Goal: Obtain resource: Download file/media

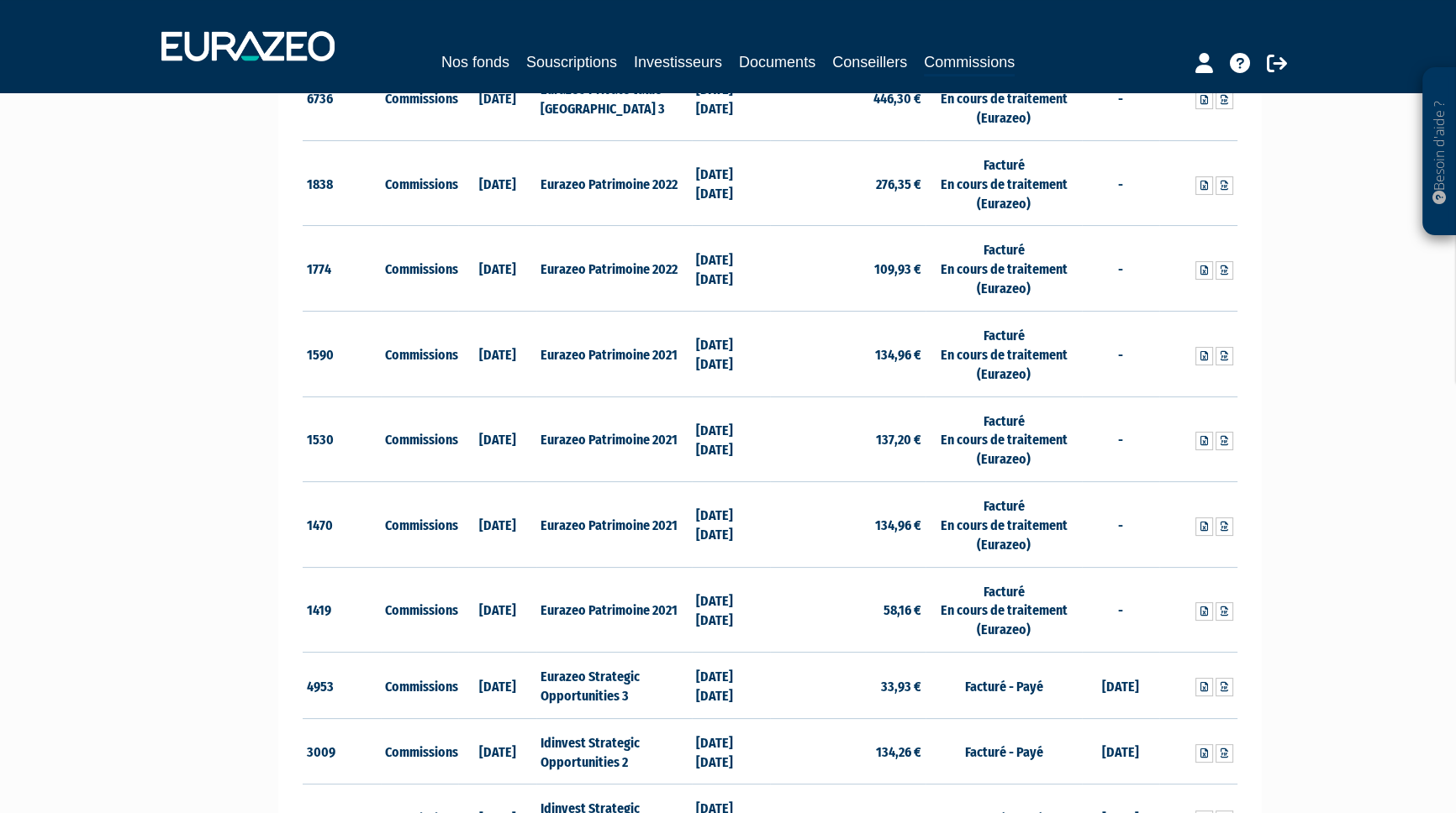
scroll to position [381, 0]
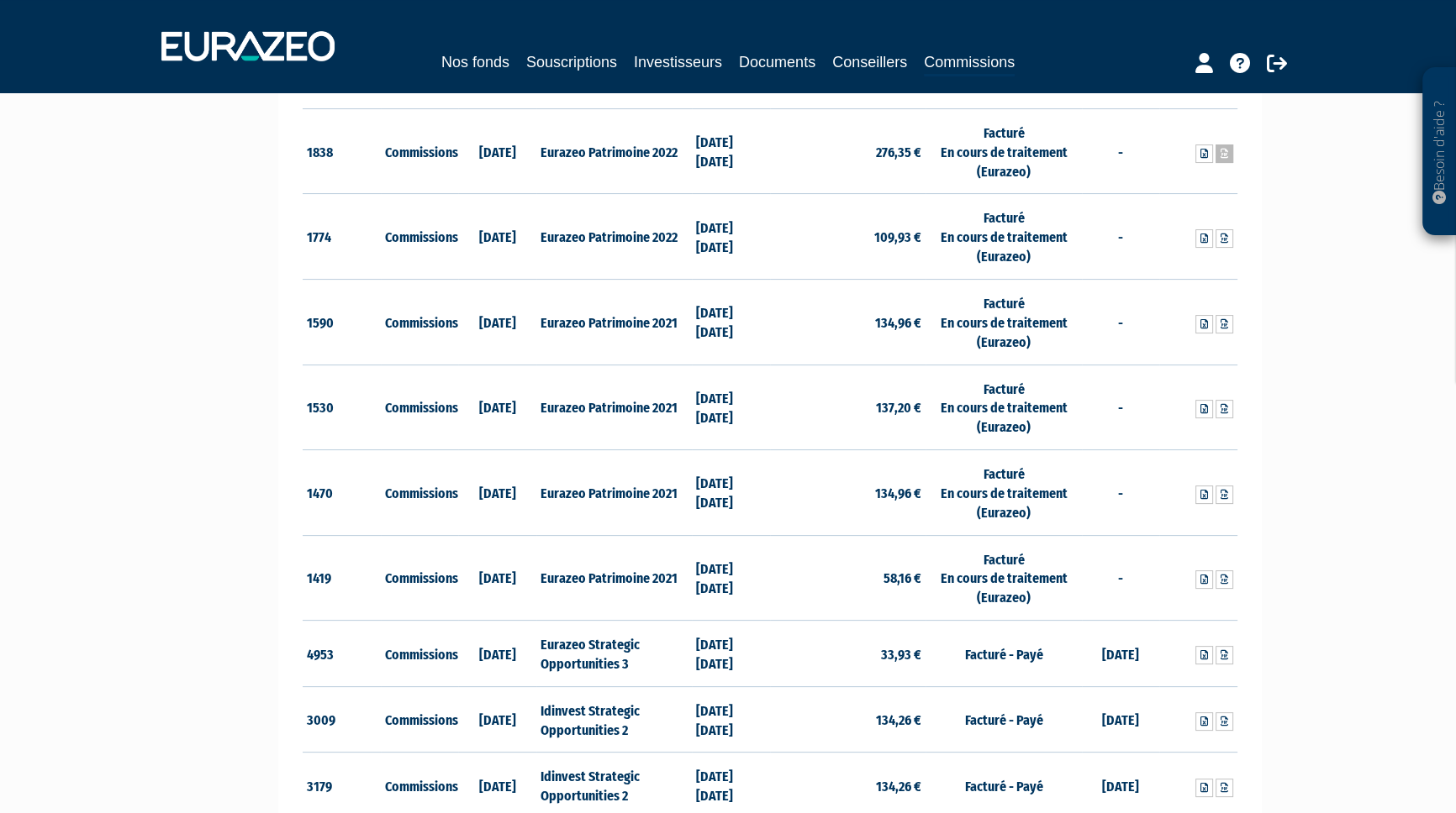
click at [1222, 154] on icon at bounding box center [1224, 154] width 8 height 10
click at [701, 125] on td "[DATE] [DATE]" at bounding box center [731, 151] width 79 height 85
click at [1222, 236] on icon at bounding box center [1224, 239] width 8 height 10
drag, startPoint x: 237, startPoint y: 297, endPoint x: 248, endPoint y: 297, distance: 11.0
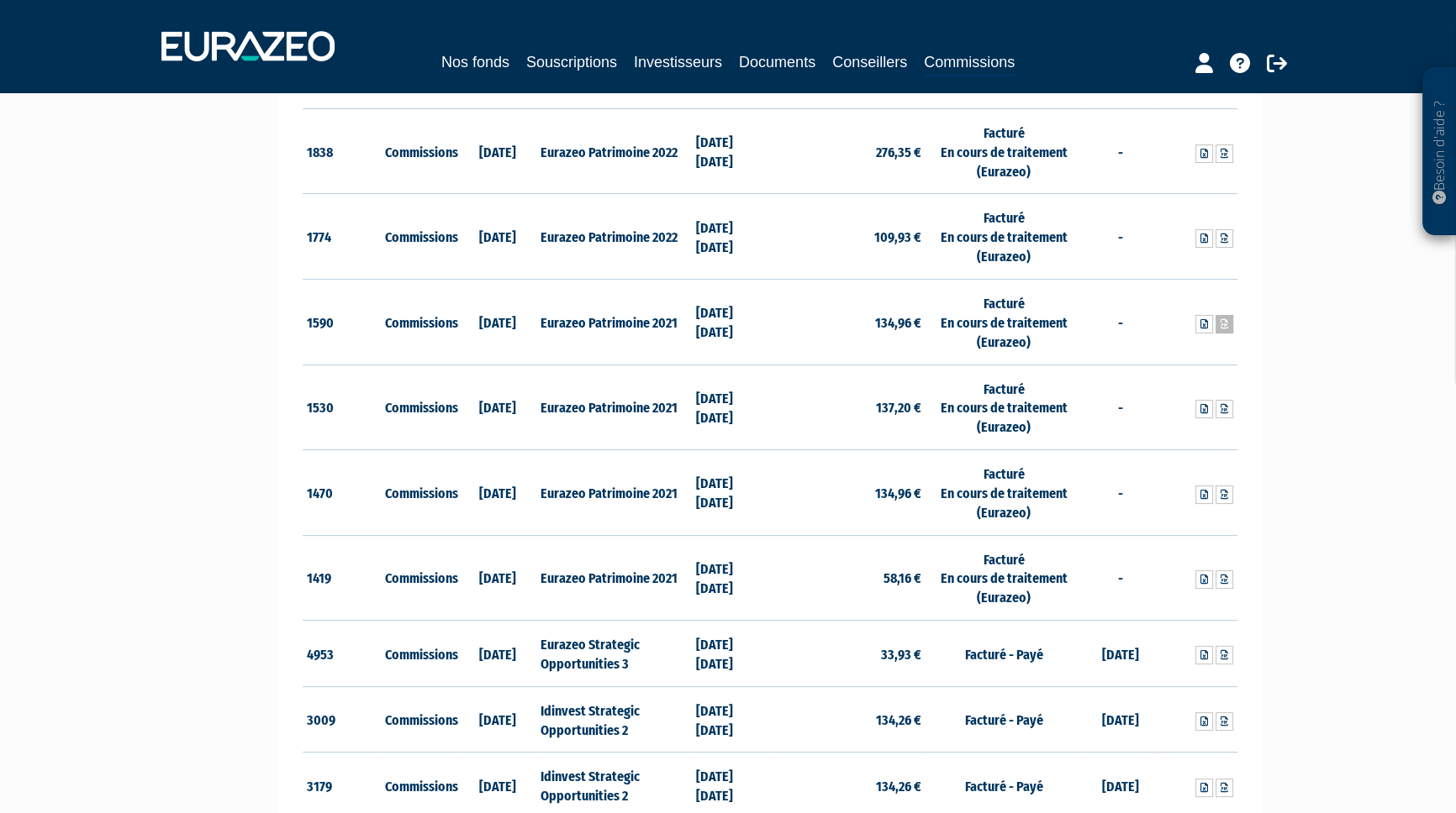
click at [1226, 326] on icon at bounding box center [1224, 325] width 8 height 10
click at [652, 470] on td "Eurazeo Patrimoine 2021" at bounding box center [614, 493] width 155 height 85
click at [1225, 414] on link at bounding box center [1225, 408] width 17 height 18
click at [699, 545] on td "[DATE] [DATE]" at bounding box center [731, 577] width 79 height 85
click at [1224, 495] on icon at bounding box center [1224, 495] width 8 height 10
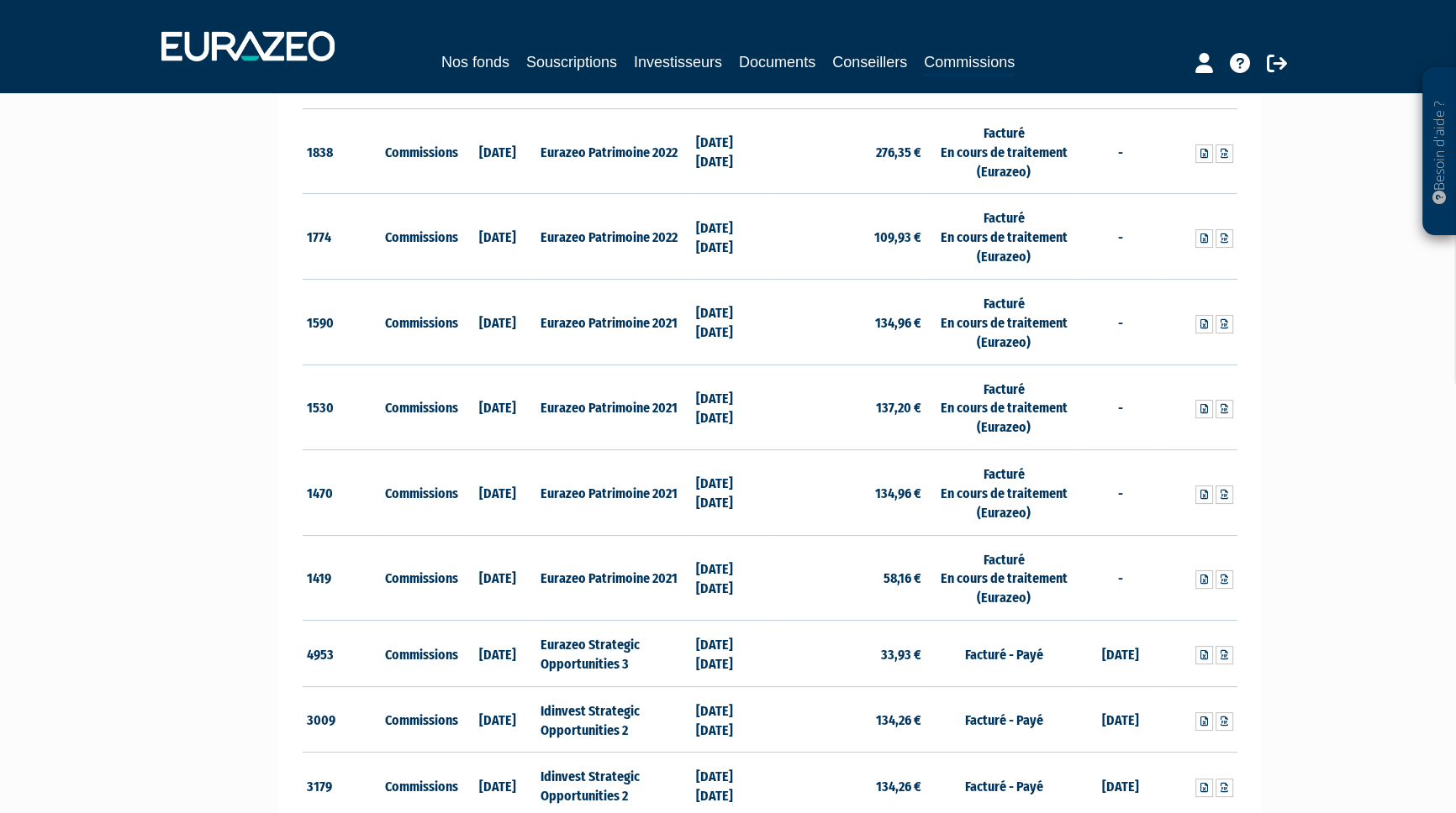
click at [701, 526] on td "[DATE] [DATE]" at bounding box center [731, 493] width 79 height 85
click at [1222, 583] on icon at bounding box center [1224, 580] width 8 height 10
click at [513, 111] on td "[DATE]" at bounding box center [497, 151] width 79 height 85
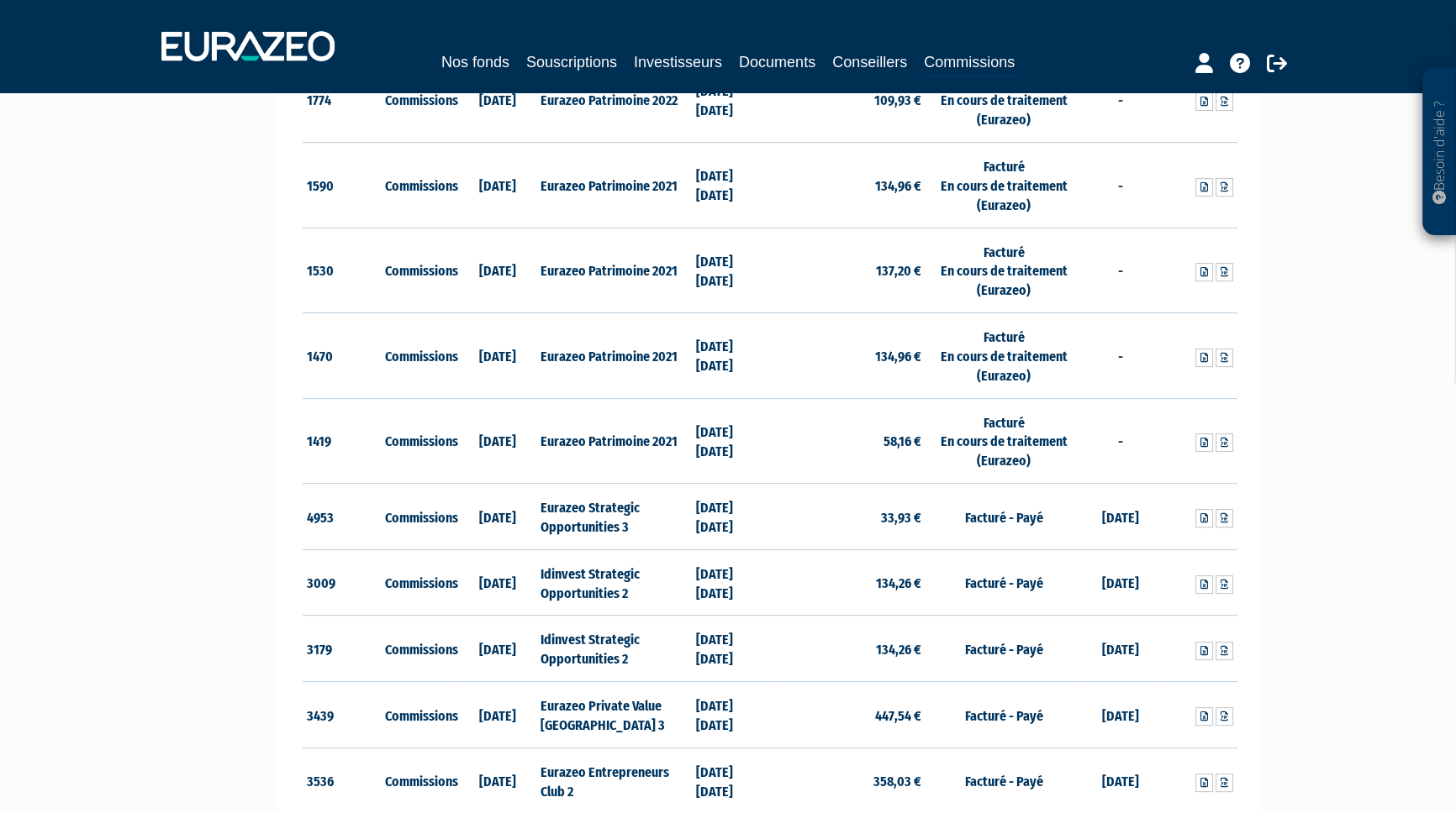
scroll to position [534, 0]
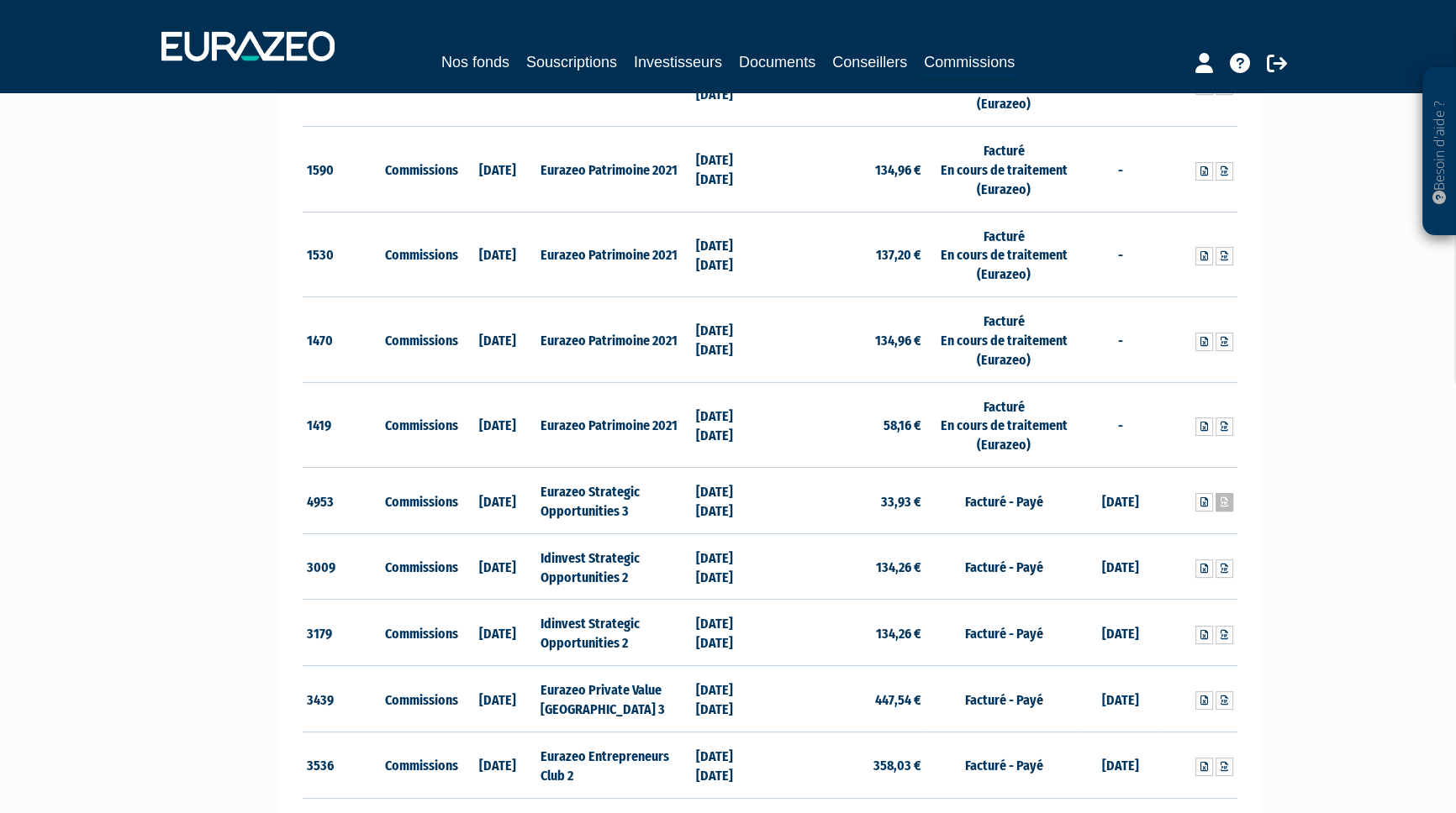
click at [1225, 501] on icon at bounding box center [1224, 502] width 8 height 10
click at [668, 207] on td "Eurazeo Patrimoine 2021" at bounding box center [614, 168] width 155 height 85
click at [1223, 569] on icon at bounding box center [1224, 569] width 8 height 10
drag, startPoint x: 240, startPoint y: 555, endPoint x: 262, endPoint y: 549, distance: 22.8
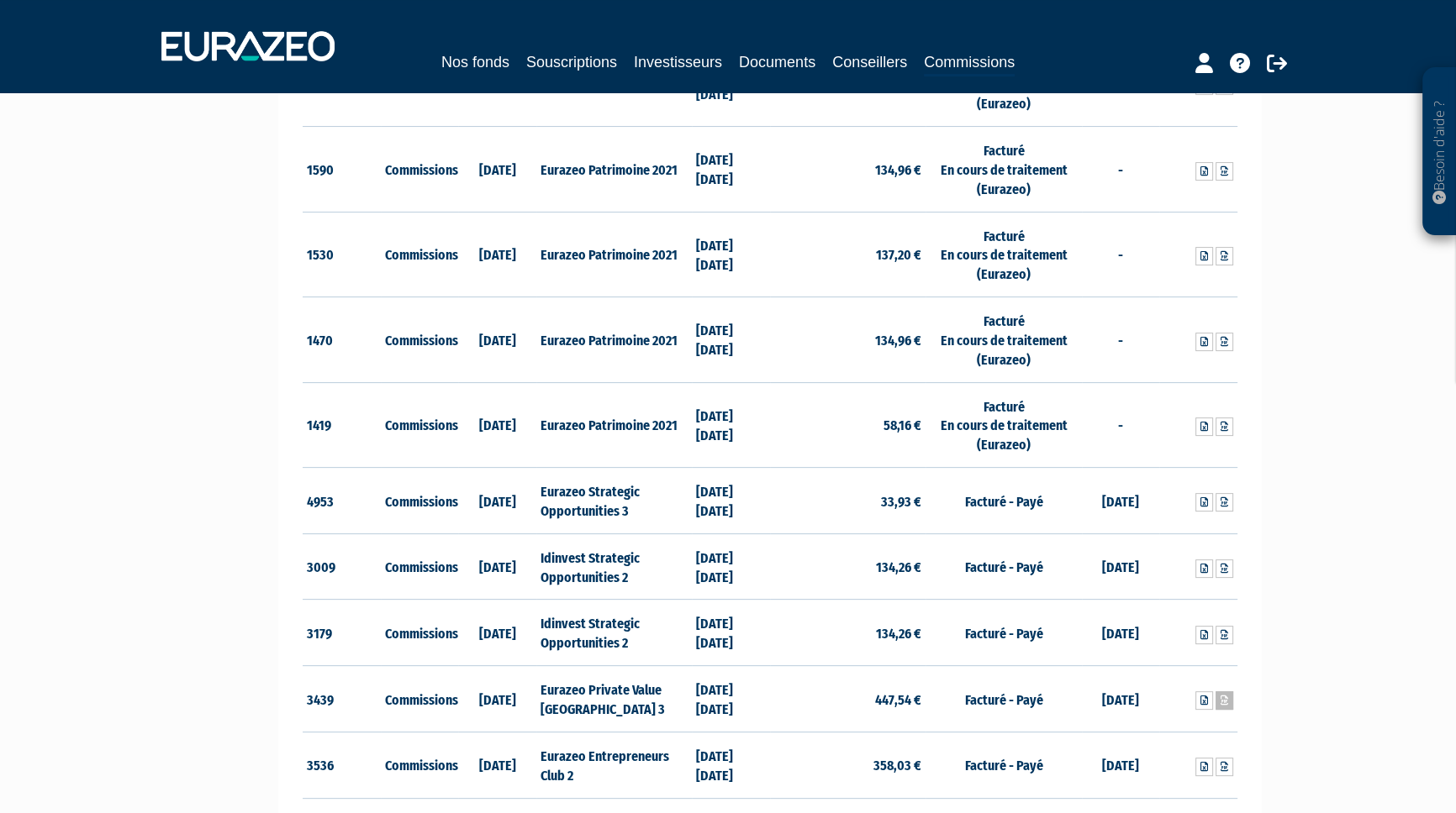
click at [1229, 704] on link at bounding box center [1225, 700] width 17 height 18
drag, startPoint x: 157, startPoint y: 369, endPoint x: 178, endPoint y: 377, distance: 22.5
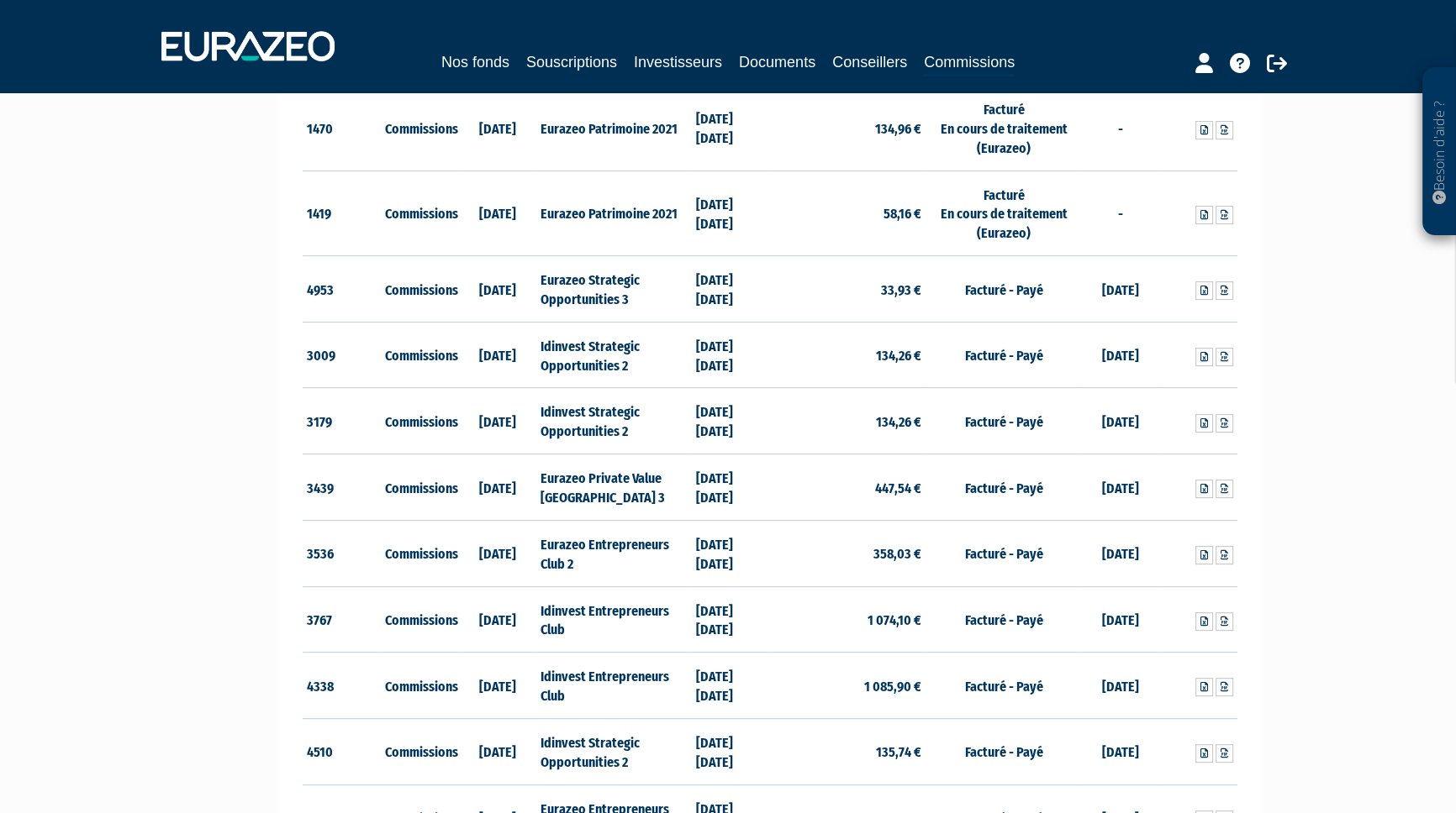
scroll to position [840, 0]
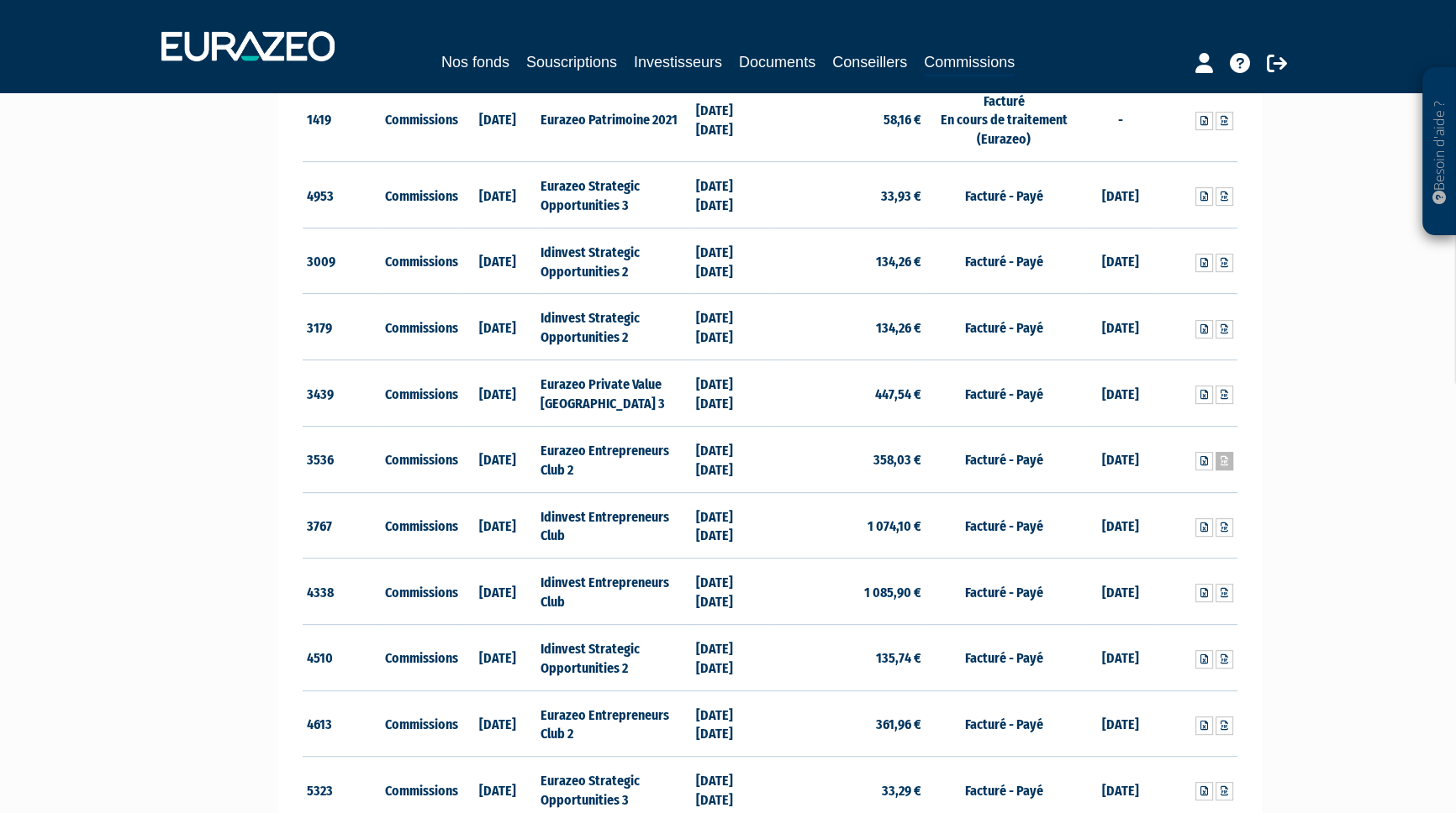
click at [1223, 459] on icon at bounding box center [1224, 462] width 8 height 10
click at [1220, 593] on icon at bounding box center [1224, 593] width 8 height 10
drag, startPoint x: 225, startPoint y: 416, endPoint x: 337, endPoint y: 436, distance: 113.8
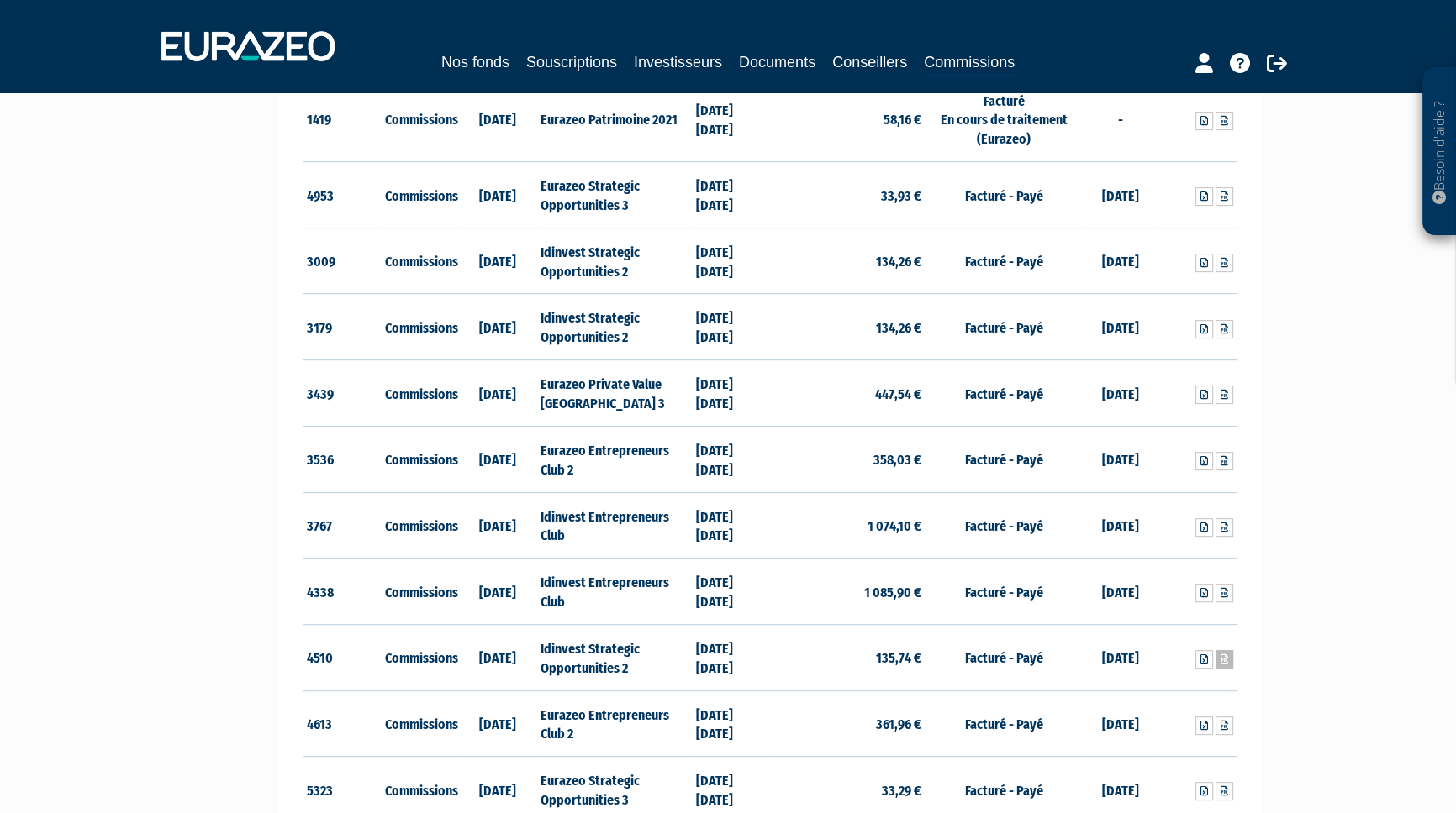
click at [1222, 659] on icon at bounding box center [1224, 659] width 8 height 10
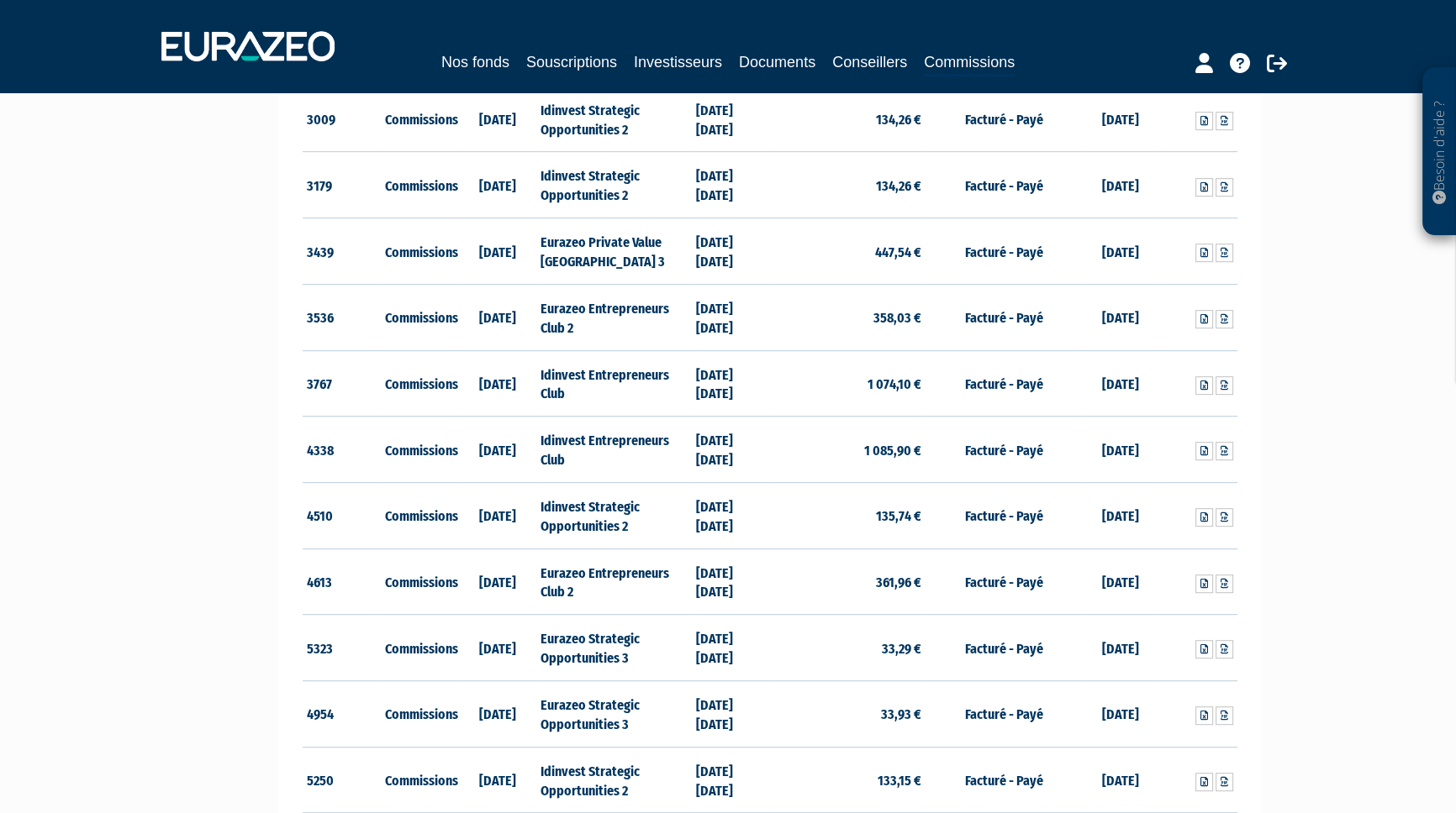
scroll to position [993, 0]
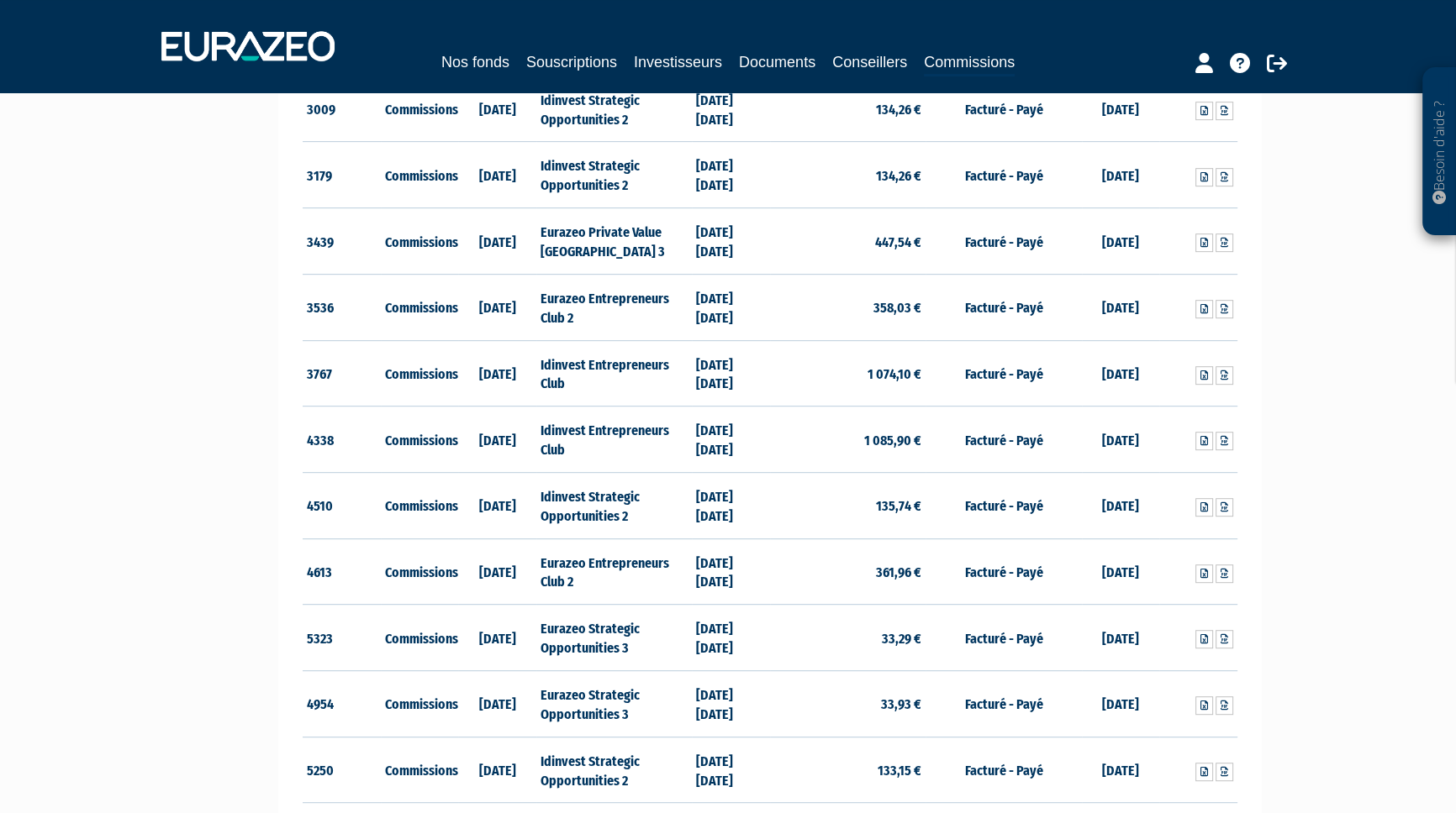
click at [199, 386] on div "Besoin d'aide ? × J'ai besoin d'aide Si vous avez une question à propos du fonc…" at bounding box center [728, 722] width 1456 height 3431
click at [1225, 570] on icon at bounding box center [1224, 574] width 8 height 10
drag, startPoint x: 181, startPoint y: 604, endPoint x: 221, endPoint y: 602, distance: 40.0
click at [181, 604] on div "Besoin d'aide ? × J'ai besoin d'aide Si vous avez une question à propos du fonc…" at bounding box center [728, 722] width 1456 height 3431
click at [1220, 703] on icon at bounding box center [1224, 706] width 8 height 10
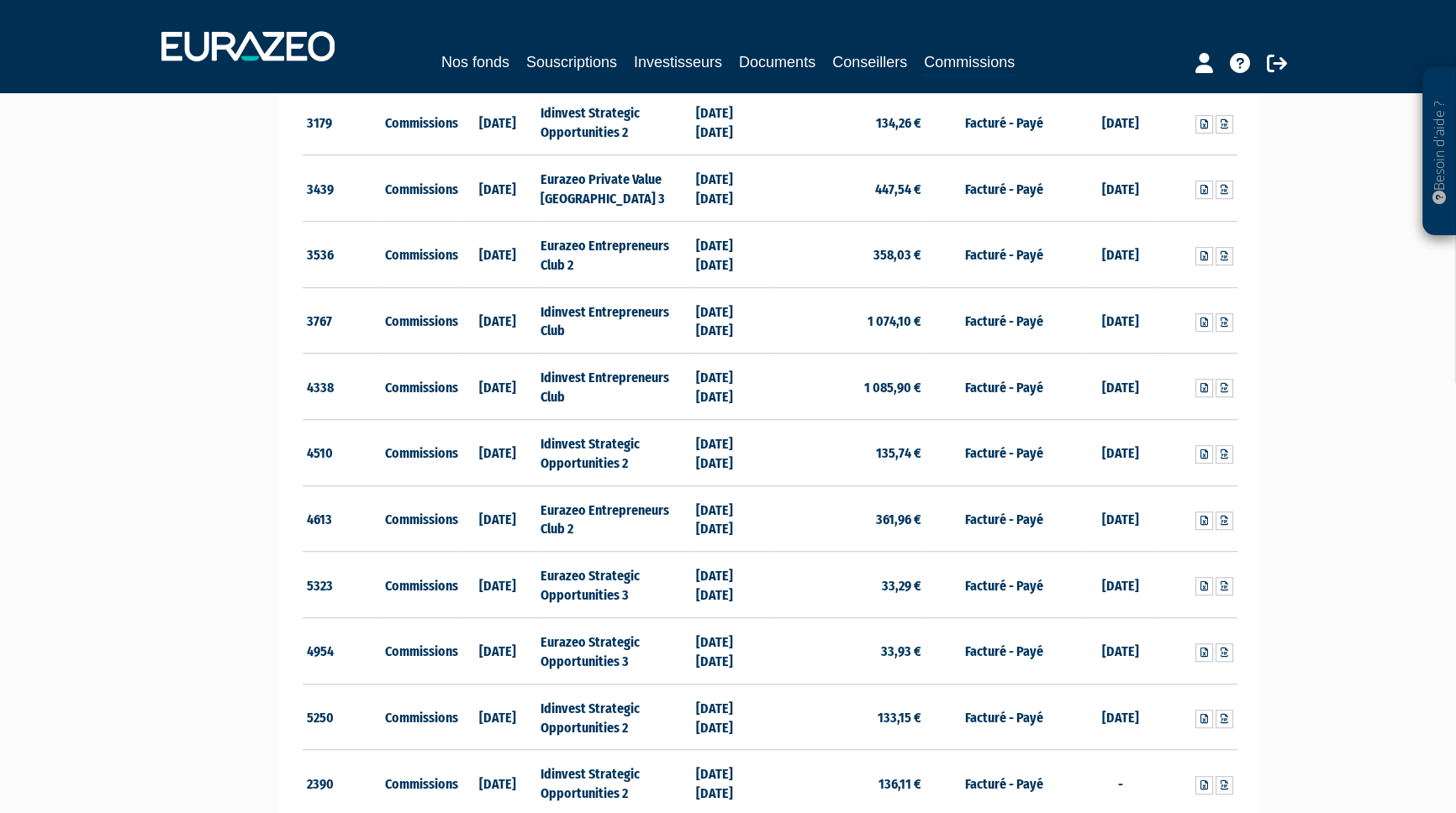
scroll to position [1068, 0]
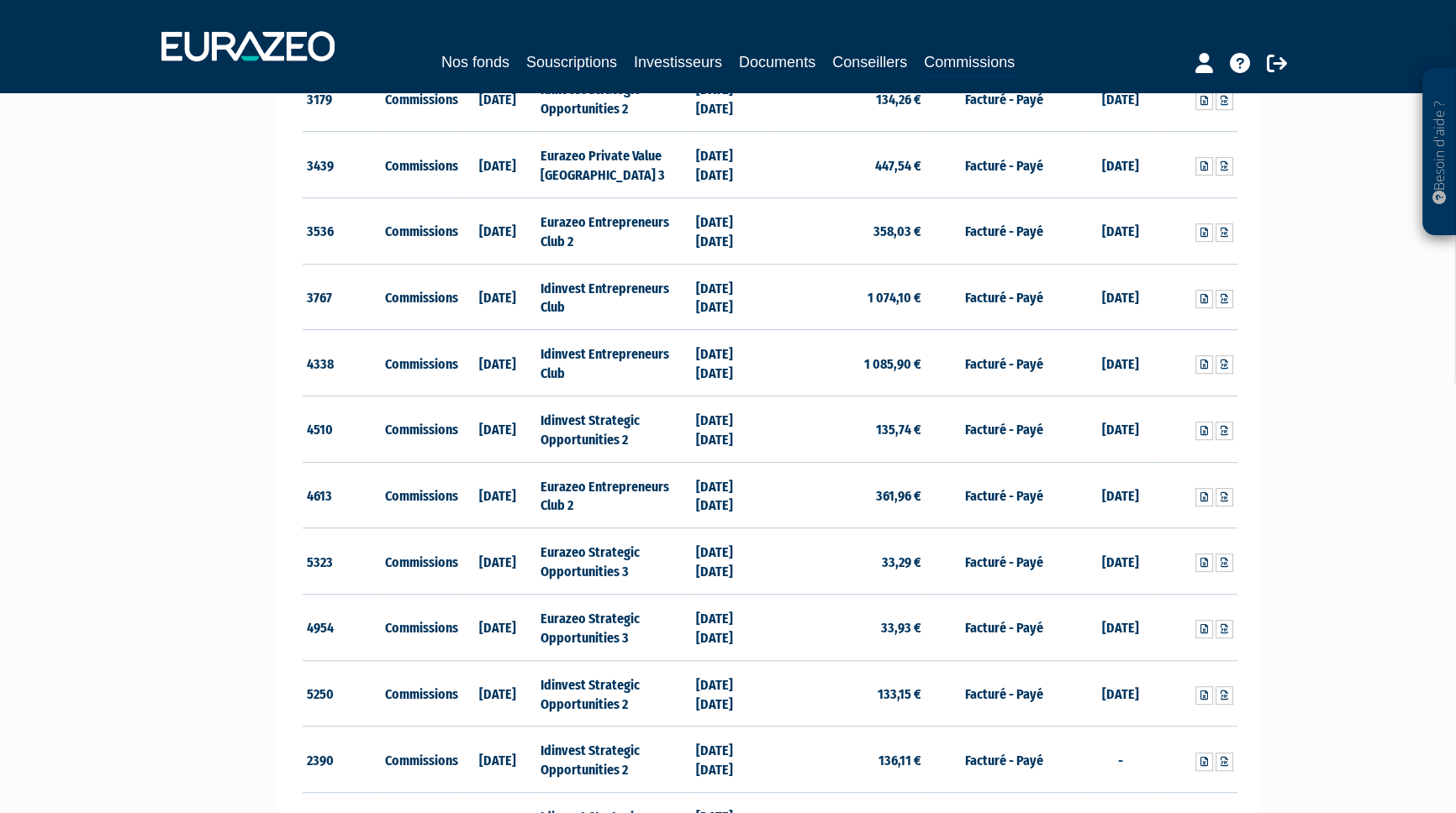
drag, startPoint x: 127, startPoint y: 550, endPoint x: 142, endPoint y: 549, distance: 15.0
click at [136, 549] on div "Besoin d'aide ? × J'ai besoin d'aide Si vous avez une question à propos du fonc…" at bounding box center [728, 646] width 1456 height 3431
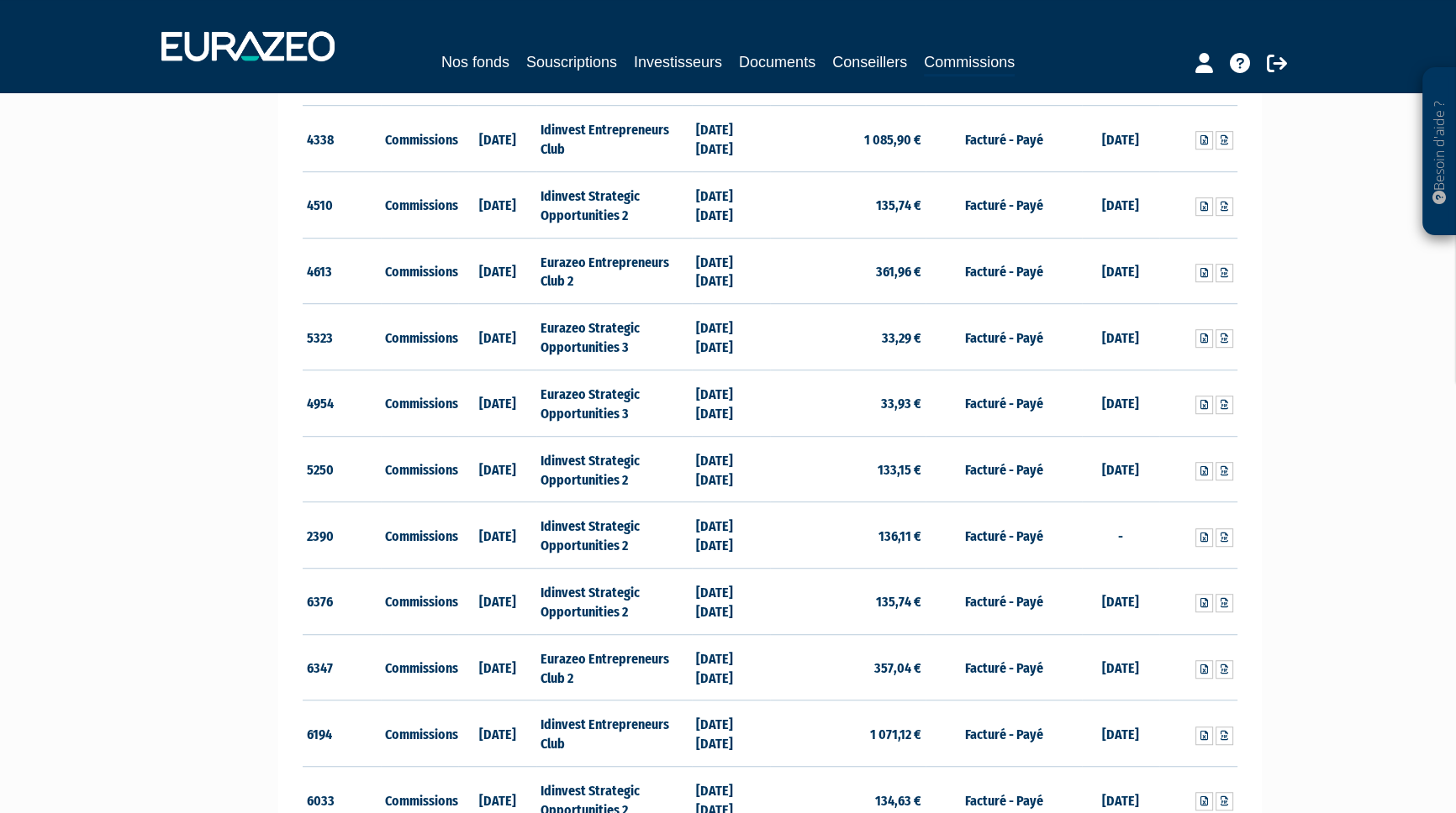
scroll to position [1298, 0]
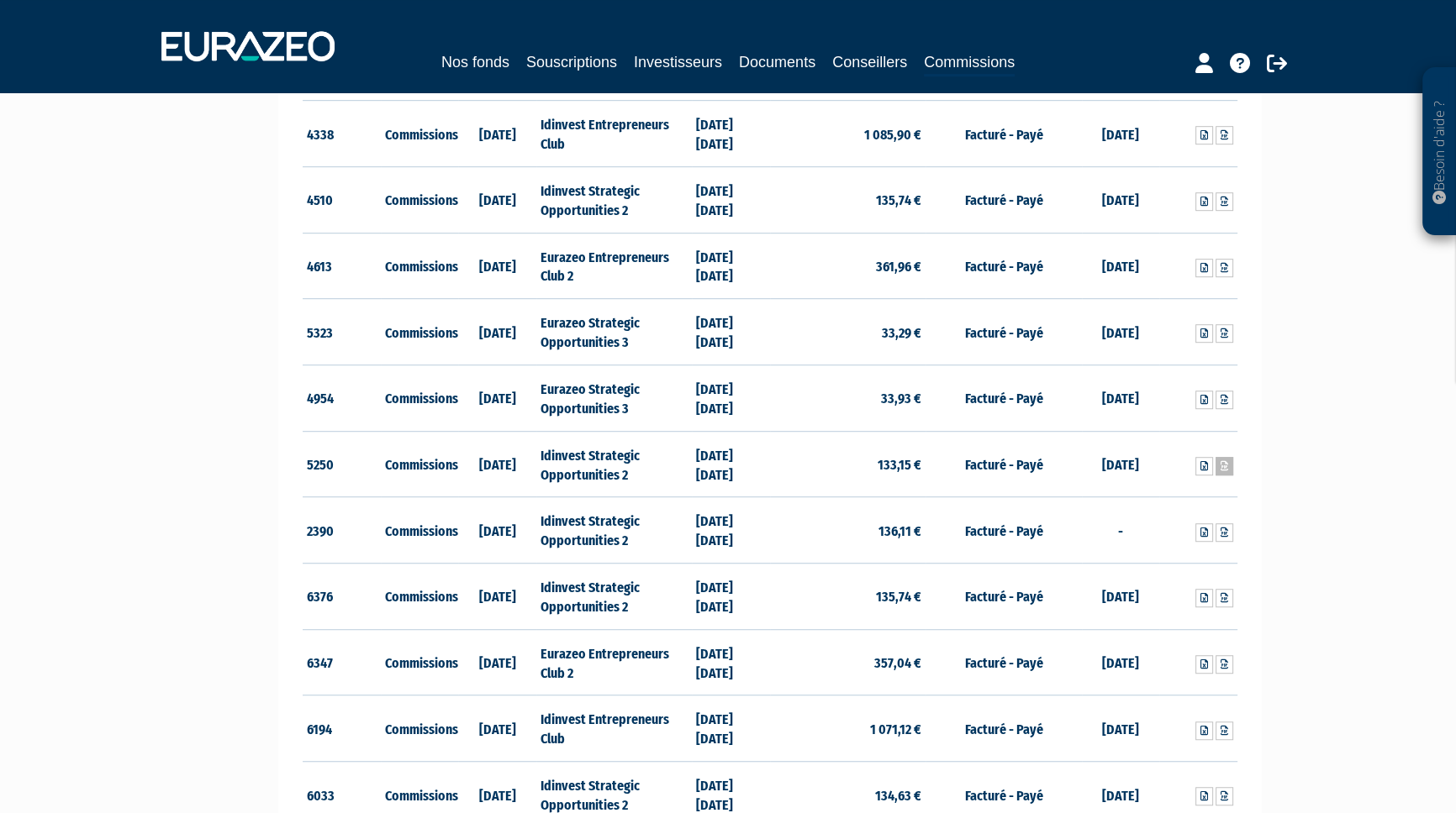
click at [1222, 462] on icon at bounding box center [1224, 466] width 8 height 10
click at [233, 643] on div "Besoin d'aide ? × J'ai besoin d'aide Si vous avez une question à propos du fonc…" at bounding box center [728, 417] width 1456 height 3431
click at [1232, 597] on link at bounding box center [1225, 597] width 17 height 18
drag, startPoint x: 7, startPoint y: 421, endPoint x: 24, endPoint y: 425, distance: 17.5
click at [10, 423] on div "Besoin d'aide ? × J'ai besoin d'aide Si vous avez une question à propos du fonc…" at bounding box center [728, 417] width 1456 height 3431
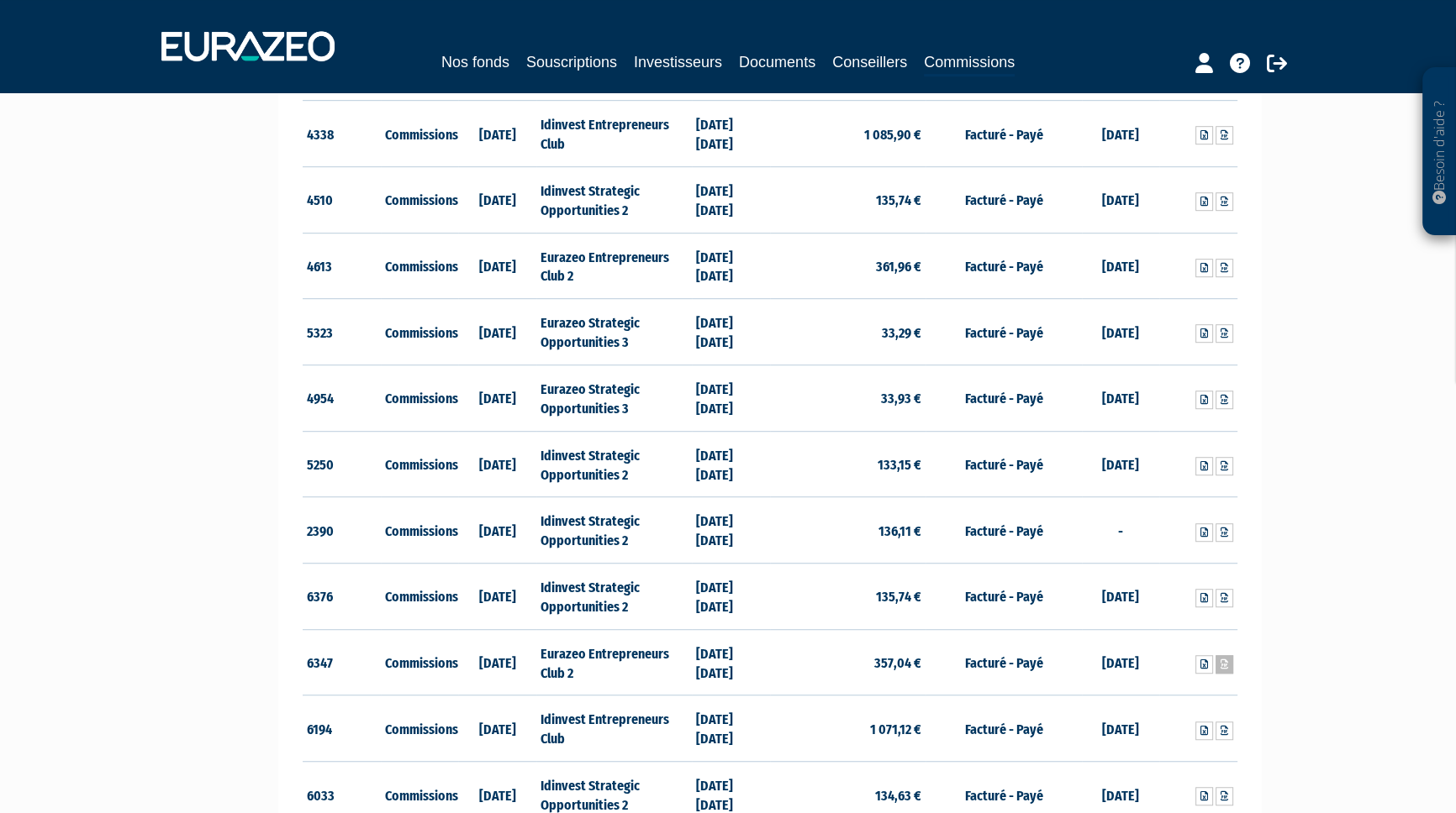
click at [1223, 661] on icon at bounding box center [1224, 665] width 8 height 10
click at [202, 476] on div "Besoin d'aide ? × J'ai besoin d'aide Si vous avez une question à propos du fonc…" at bounding box center [728, 417] width 1456 height 3431
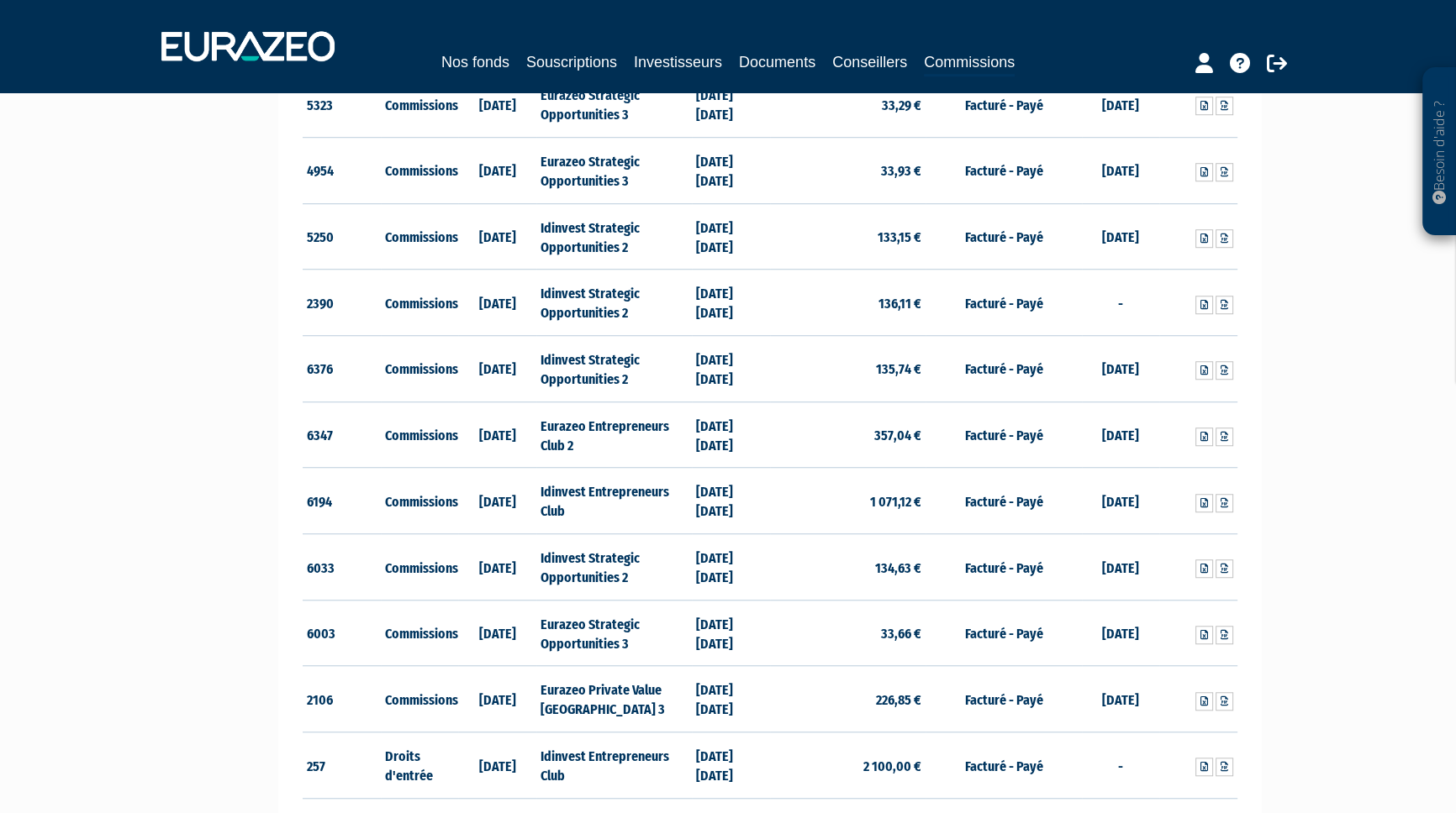
scroll to position [1528, 0]
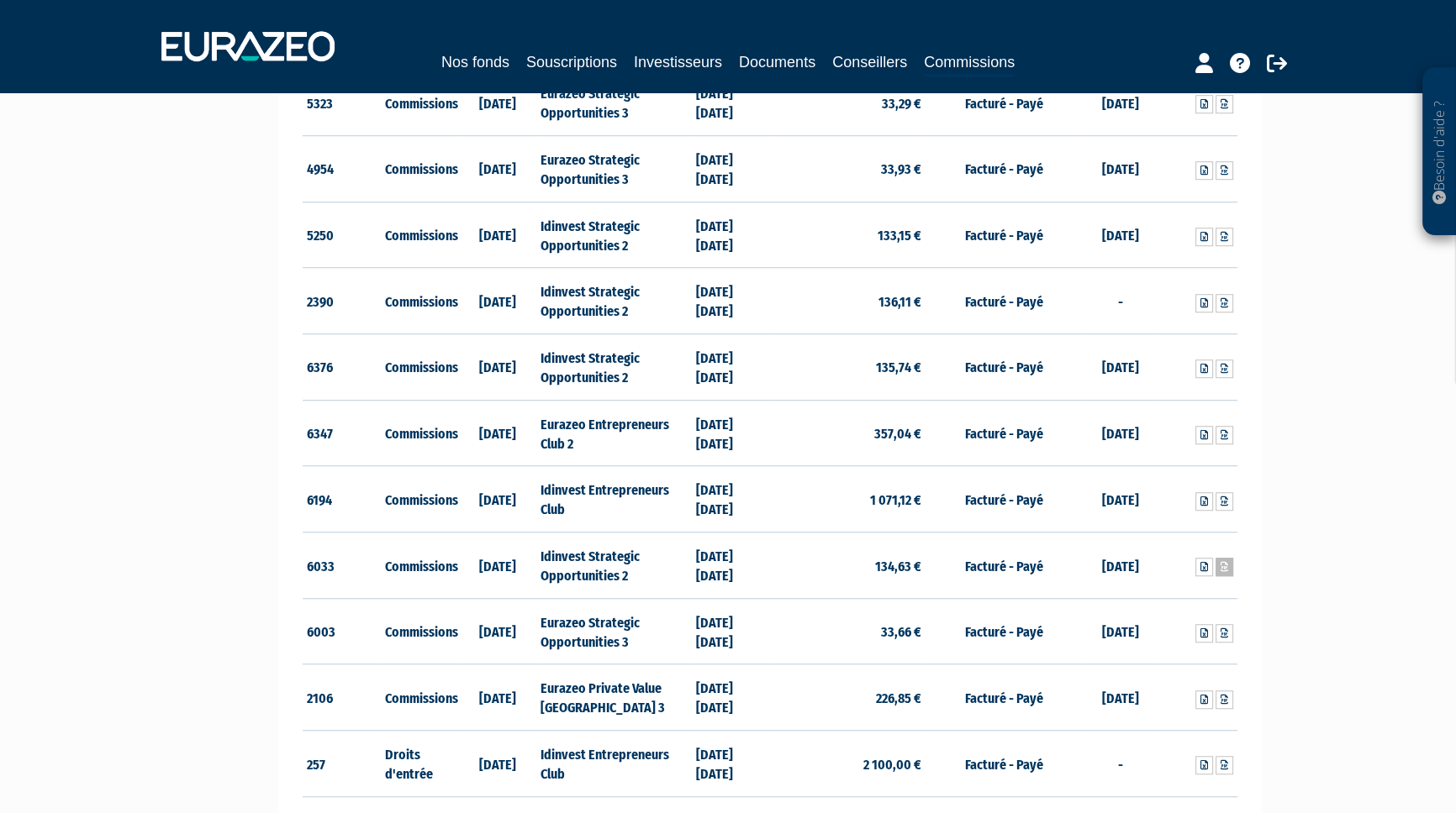
click at [1227, 565] on icon at bounding box center [1224, 567] width 8 height 10
click at [141, 545] on div "Besoin d'aide ? × J'ai besoin d'aide Si vous avez une question à propos du fonc…" at bounding box center [728, 187] width 1456 height 3431
click at [1225, 631] on icon at bounding box center [1224, 633] width 8 height 10
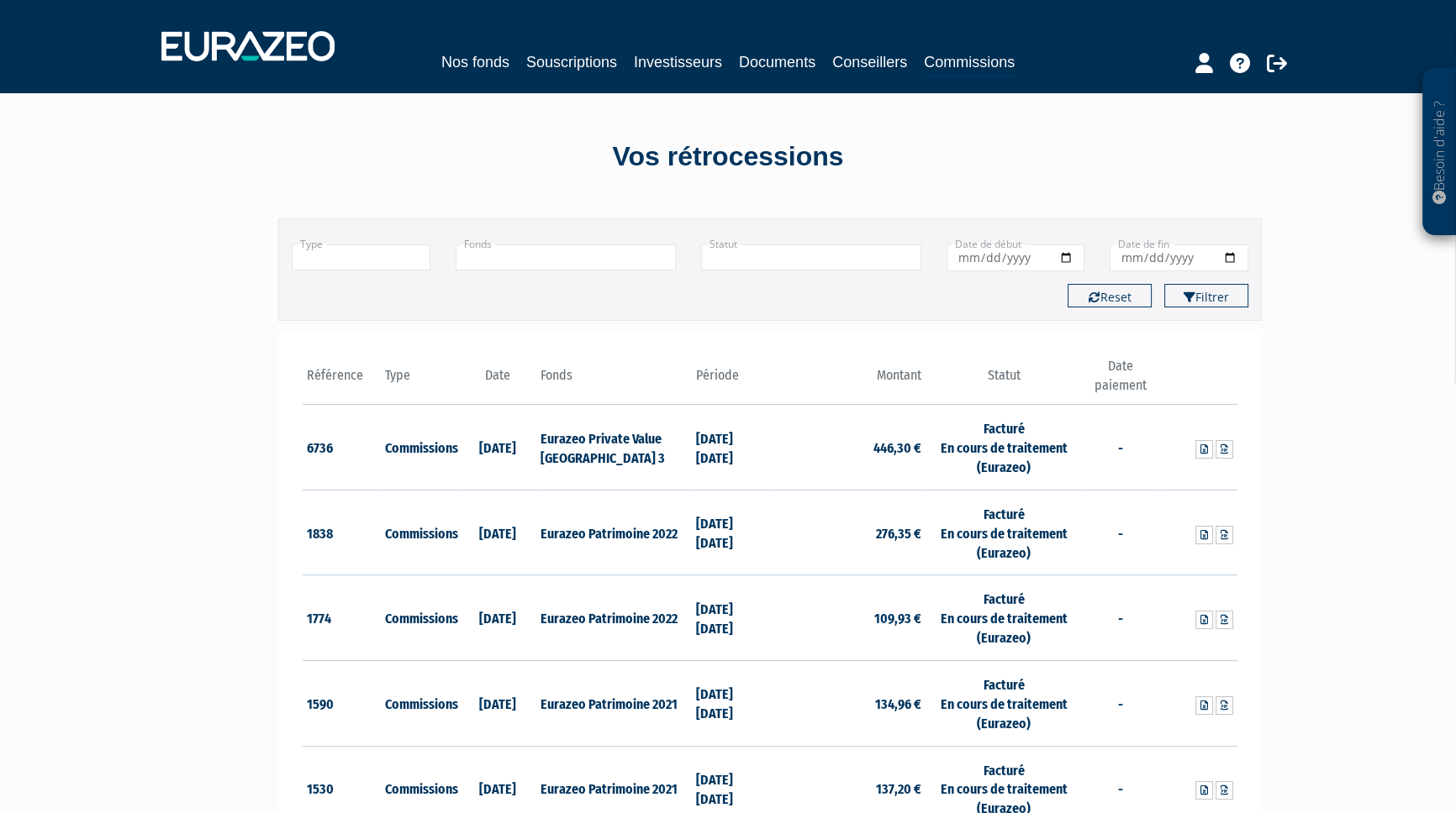
scroll to position [0, 0]
click at [1225, 453] on icon at bounding box center [1224, 450] width 8 height 10
